Goal: Find specific page/section: Find specific page/section

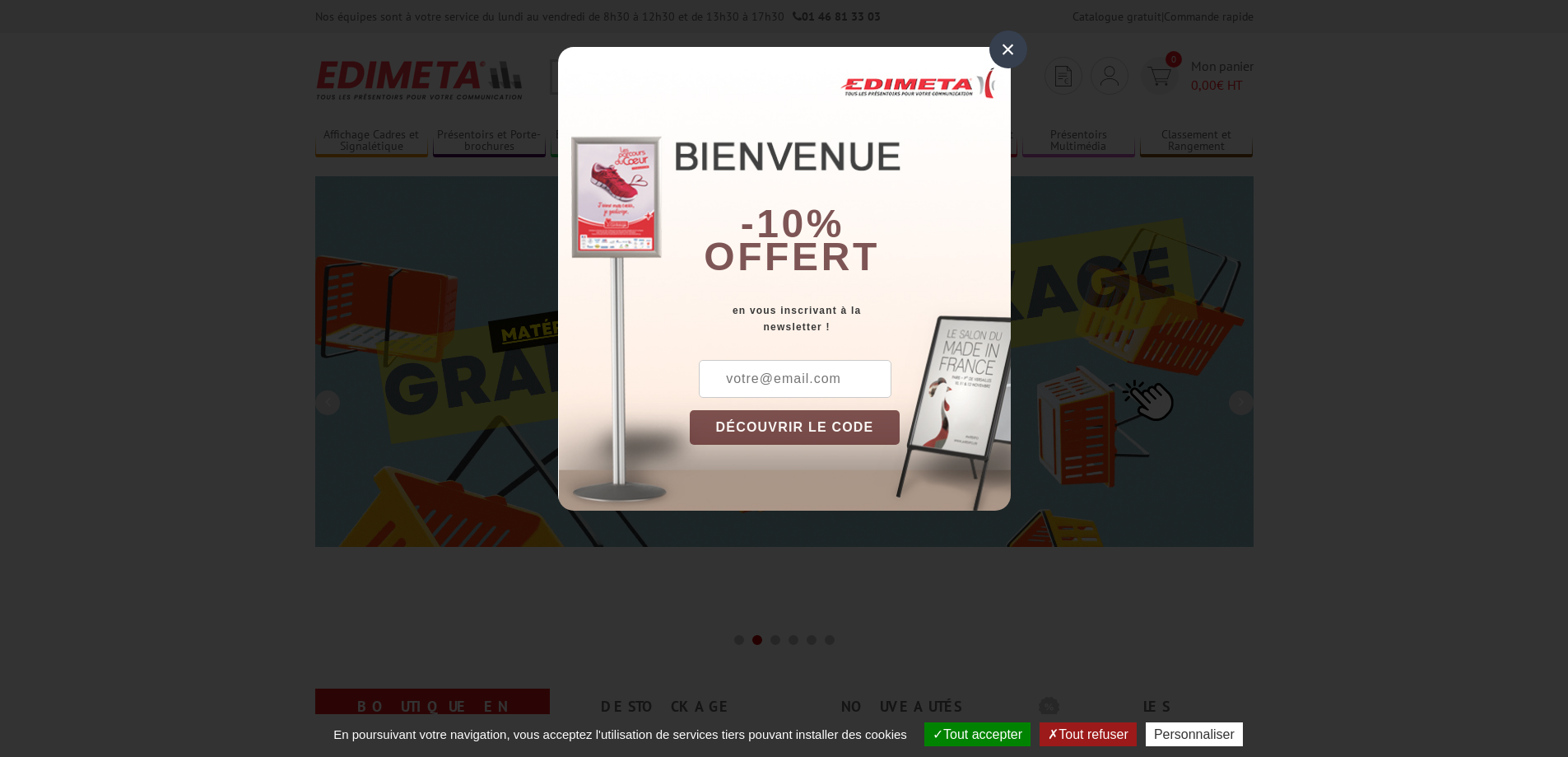
click at [1010, 52] on div "×" at bounding box center [1009, 50] width 38 height 38
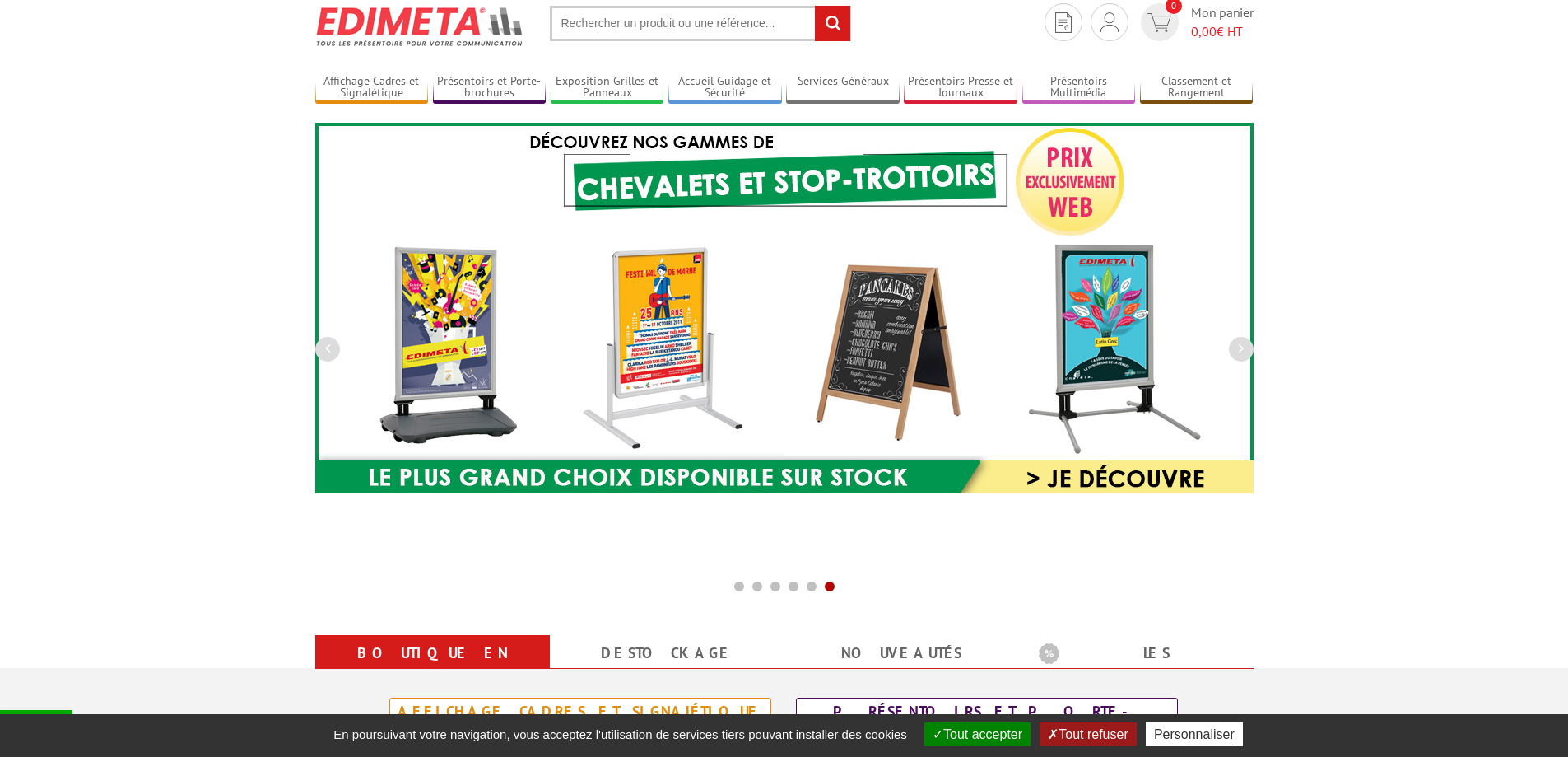
scroll to position [82, 0]
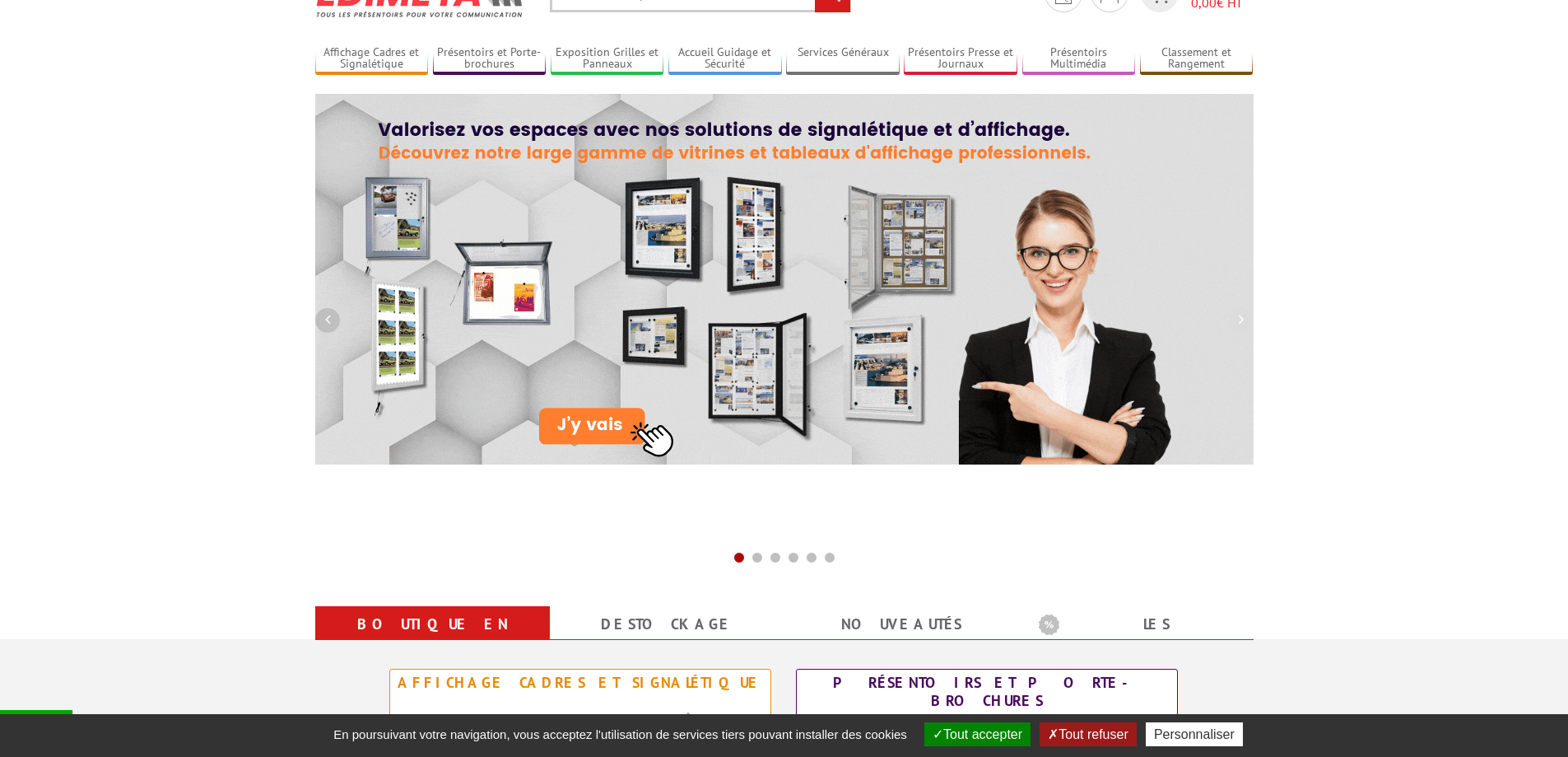
click at [333, 321] on button "button" at bounding box center [327, 320] width 24 height 24
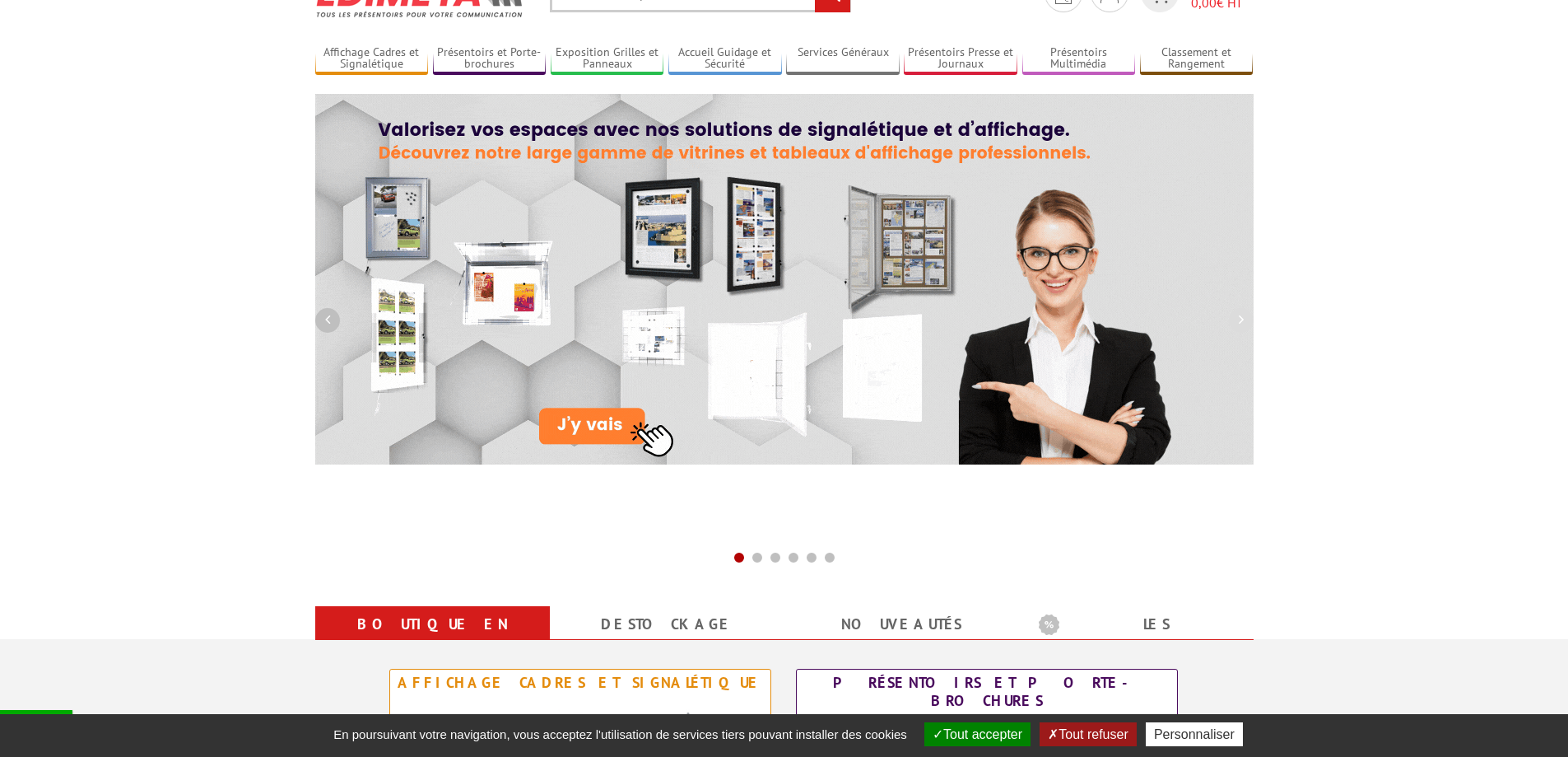
click at [333, 321] on button "button" at bounding box center [327, 320] width 24 height 24
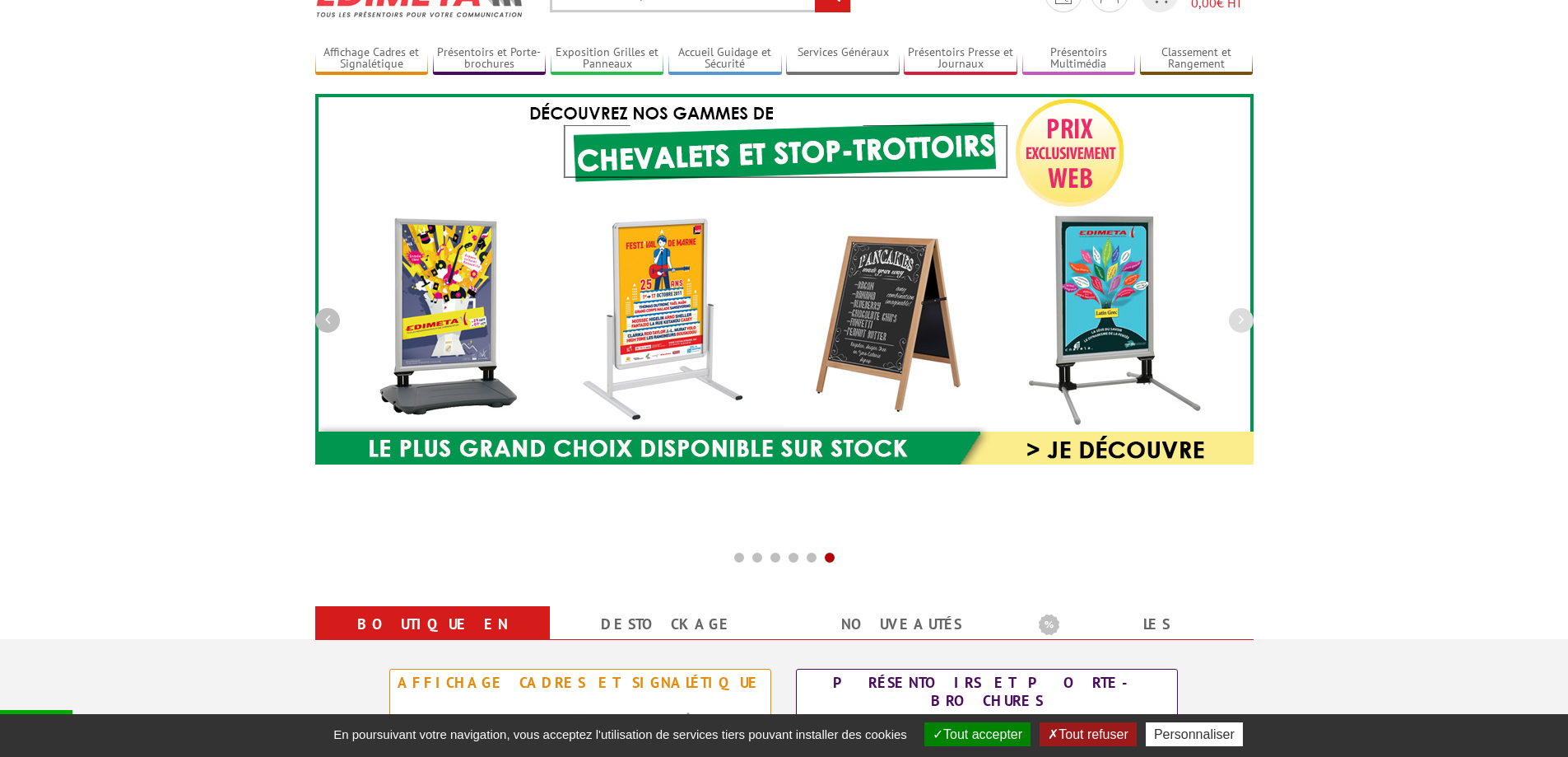
click at [333, 321] on button "button" at bounding box center [327, 320] width 24 height 24
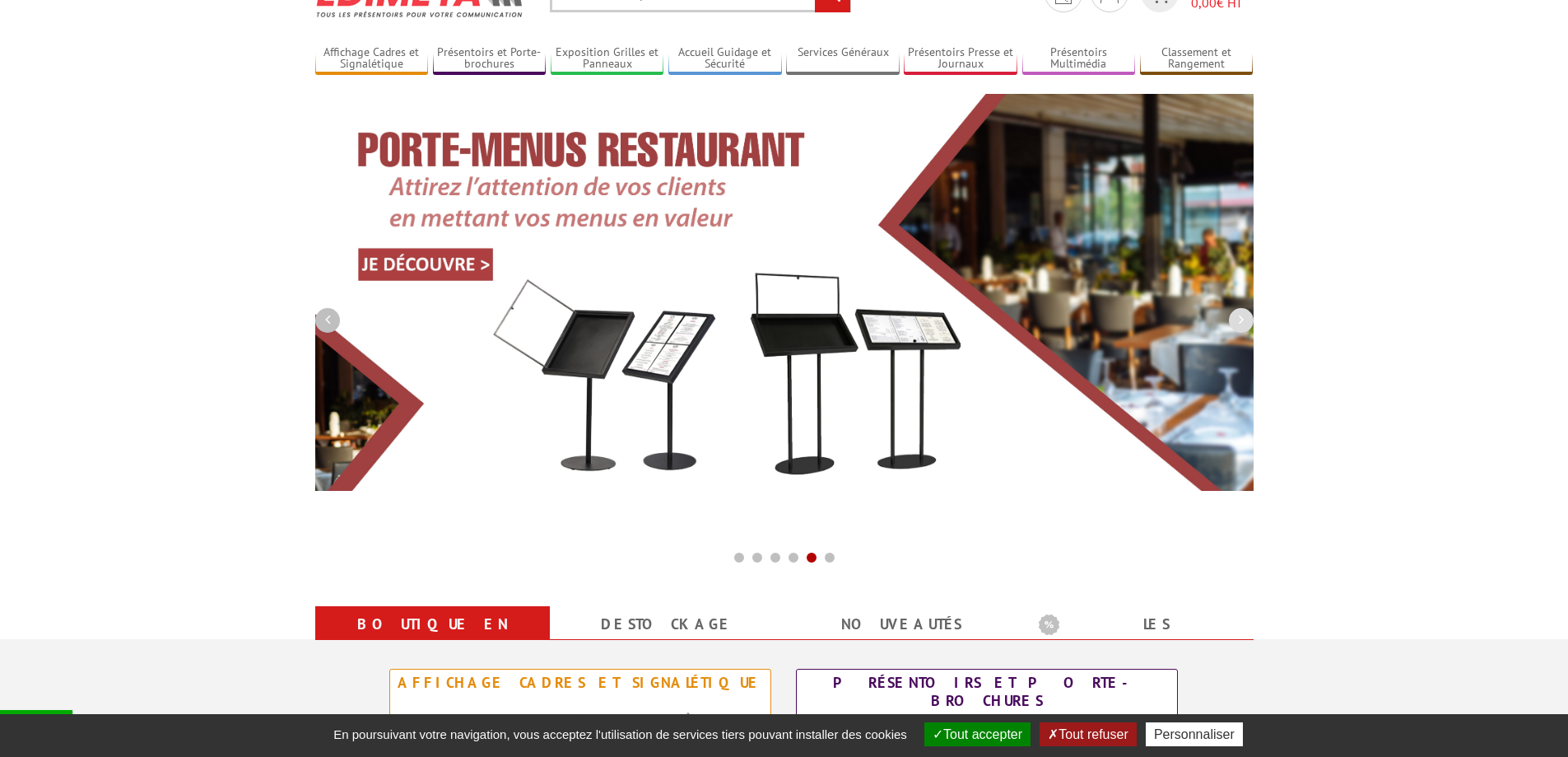
click at [333, 321] on button "button" at bounding box center [327, 320] width 24 height 24
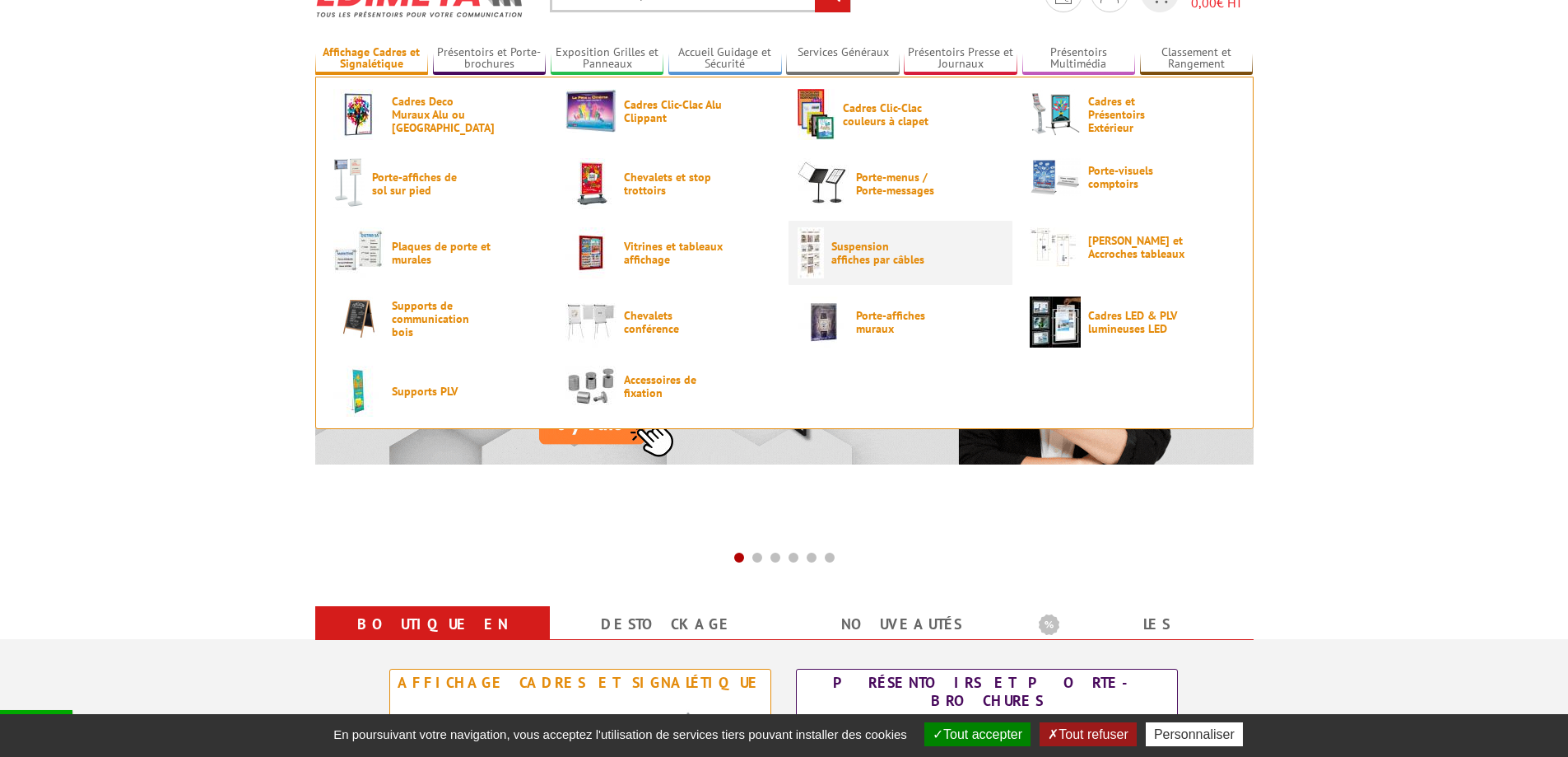
click at [886, 249] on span "Suspension affiches par câbles" at bounding box center [881, 252] width 98 height 26
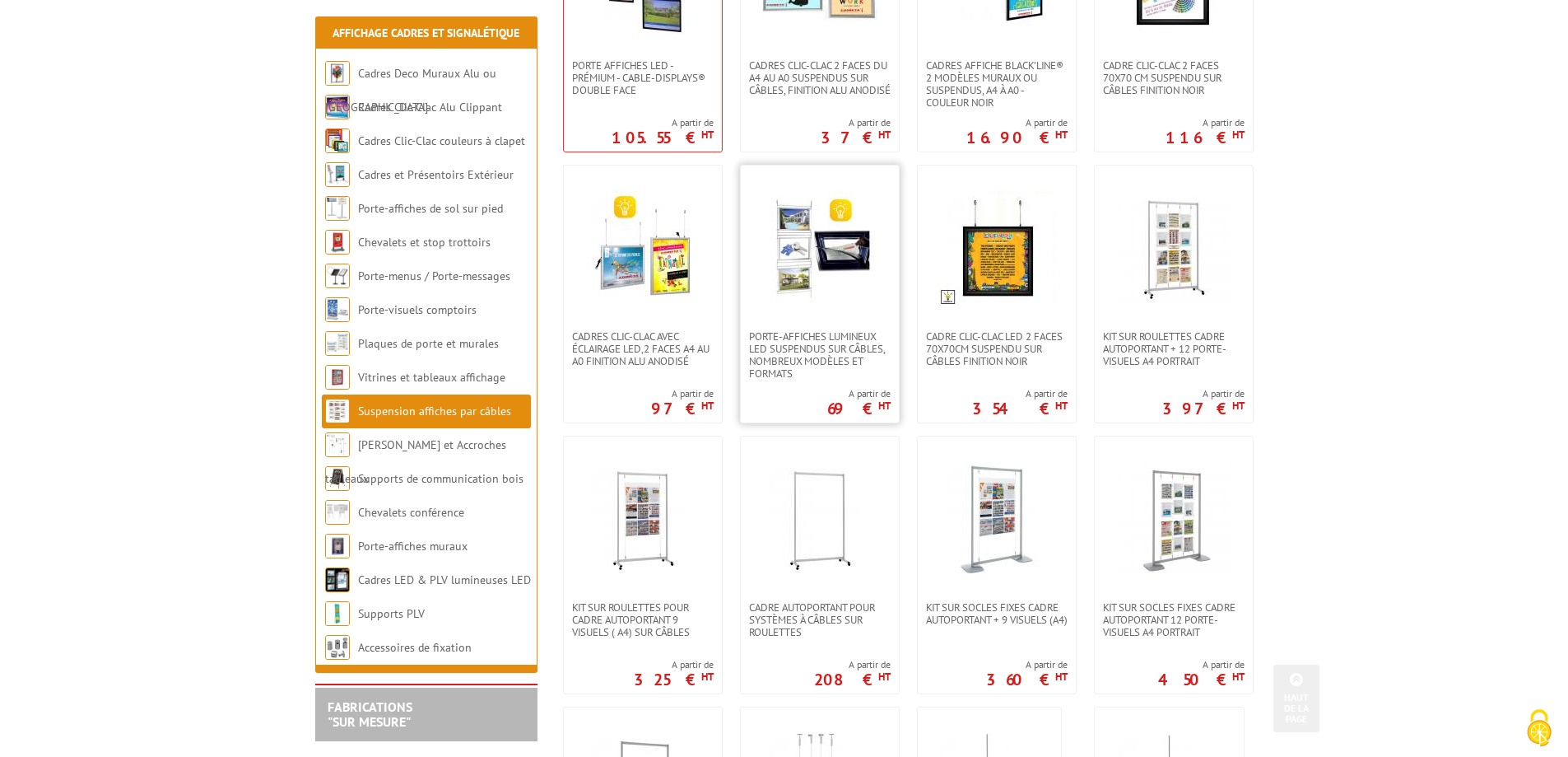
scroll to position [494, 0]
